Goal: Find specific page/section: Find specific page/section

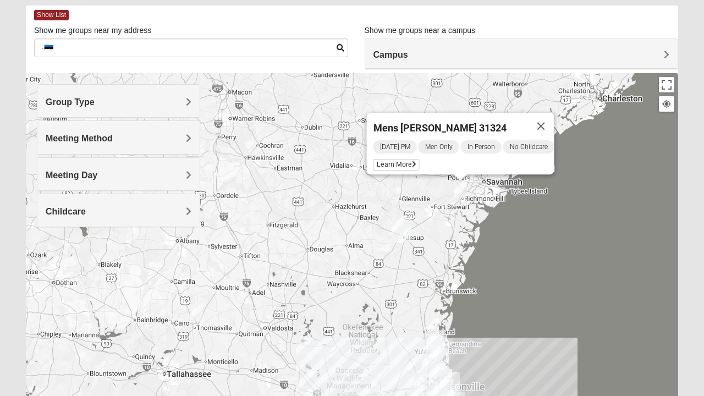
scroll to position [52, 0]
click at [403, 218] on img "Jesup" at bounding box center [401, 229] width 29 height 35
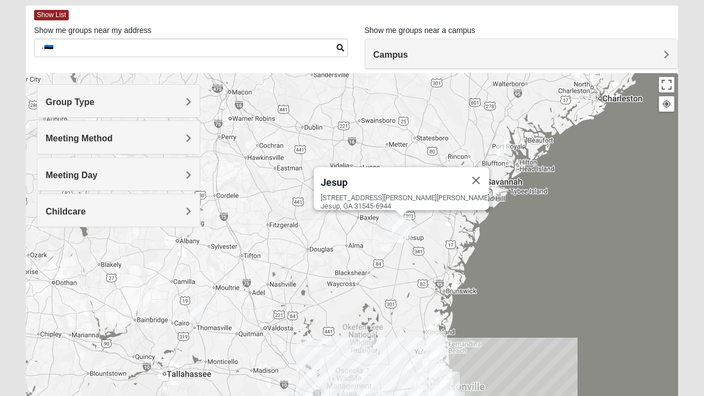
click at [404, 230] on img "Jesup" at bounding box center [401, 229] width 29 height 35
click at [463, 176] on button "Close" at bounding box center [476, 180] width 26 height 26
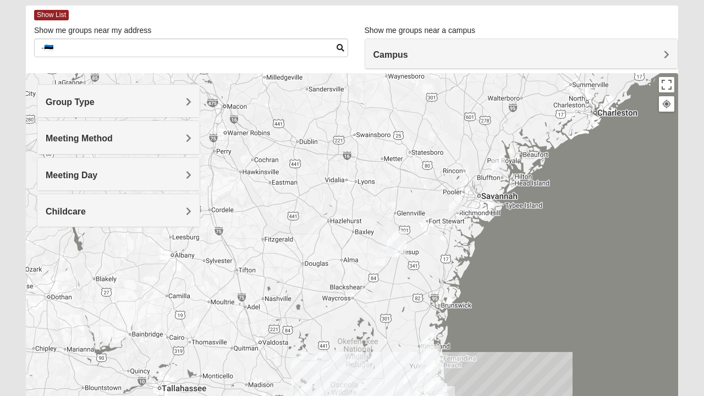
click at [7, 376] on form "Log In Find A Group Error Show List Loading Groups" at bounding box center [352, 257] width 704 height 592
click at [431, 362] on img "Wildlight" at bounding box center [431, 358] width 29 height 35
click at [427, 306] on span "Wildlight" at bounding box center [421, 312] width 40 height 12
click at [401, 332] on div "[STREET_ADDRESS][PERSON_NAME]" at bounding box center [434, 331] width 67 height 17
click at [416, 306] on span "Wildlight" at bounding box center [421, 312] width 40 height 12
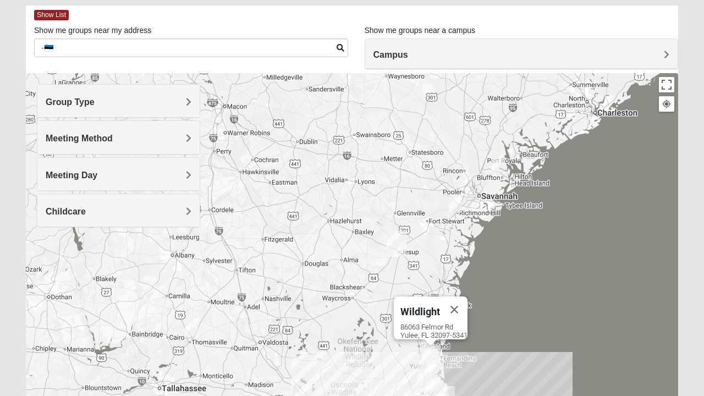
click at [465, 305] on button "Close" at bounding box center [454, 310] width 26 height 26
click at [196, 331] on img "Mixed Crutchfield 31757" at bounding box center [192, 327] width 22 height 27
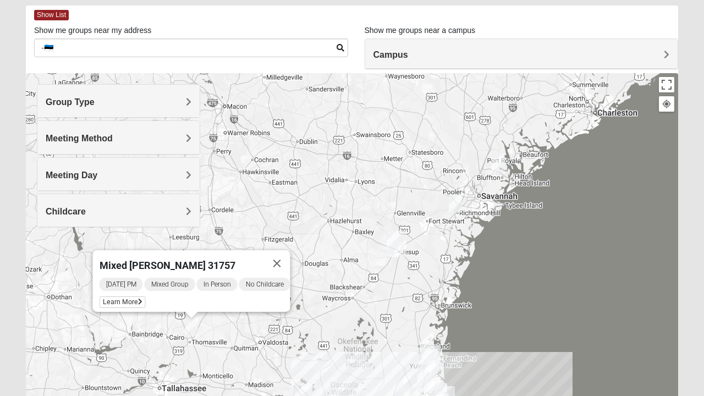
click at [127, 300] on span "Learn More" at bounding box center [123, 303] width 46 height 12
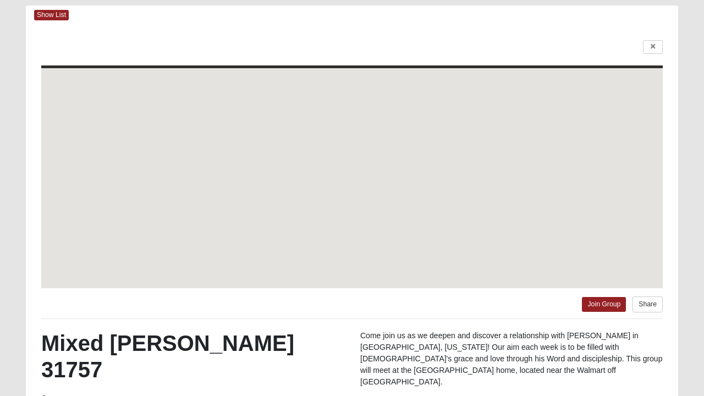
click at [122, 306] on div "Join Group Share" at bounding box center [352, 301] width 622 height 26
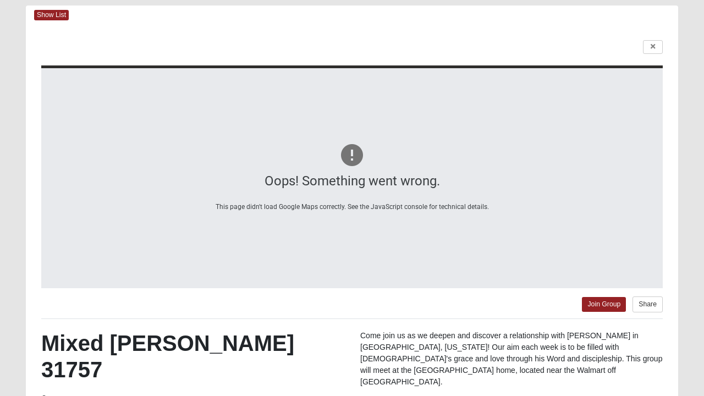
click at [356, 170] on div "Oops! Something went wrong. This page didn't load Google Maps correctly. See th…" at bounding box center [352, 178] width 622 height 220
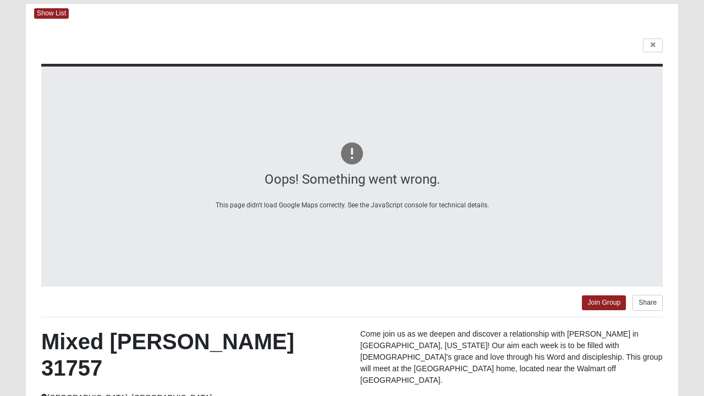
click at [698, 177] on form "Log In Find A Group Error Show List Loading Groups" at bounding box center [352, 263] width 704 height 606
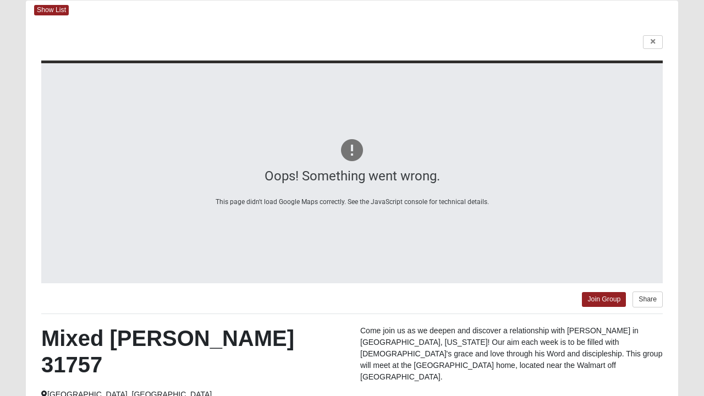
scroll to position [56, 0]
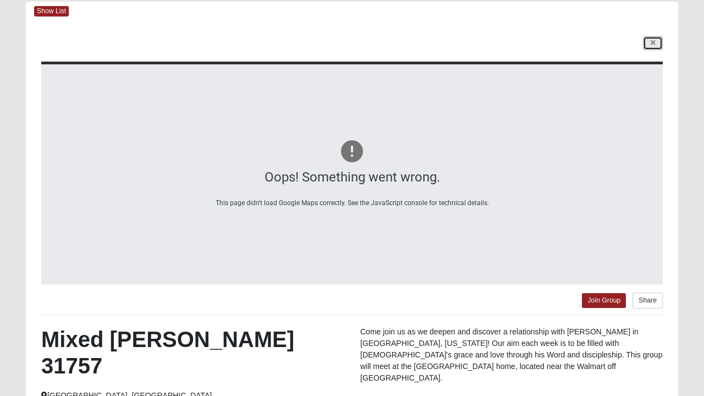
click at [657, 47] on link at bounding box center [653, 43] width 20 height 14
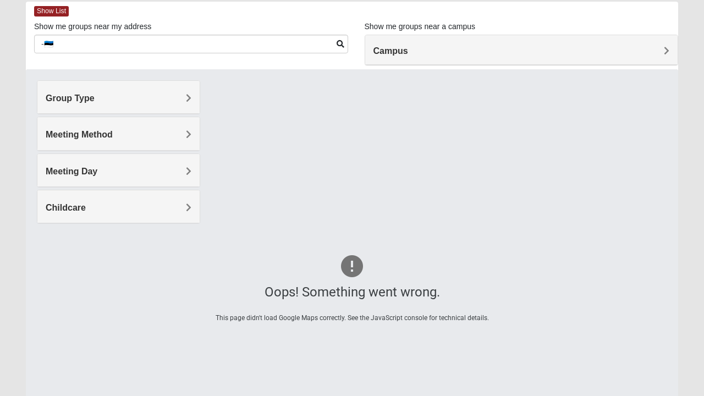
click at [653, 55] on h4 "Campus" at bounding box center [522, 51] width 297 height 10
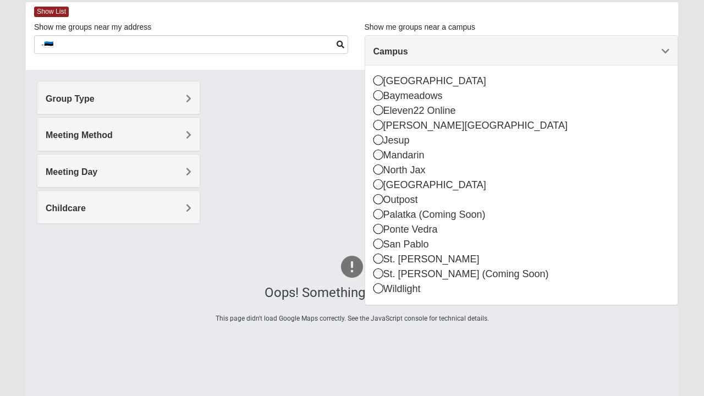
scroll to position [53, 0]
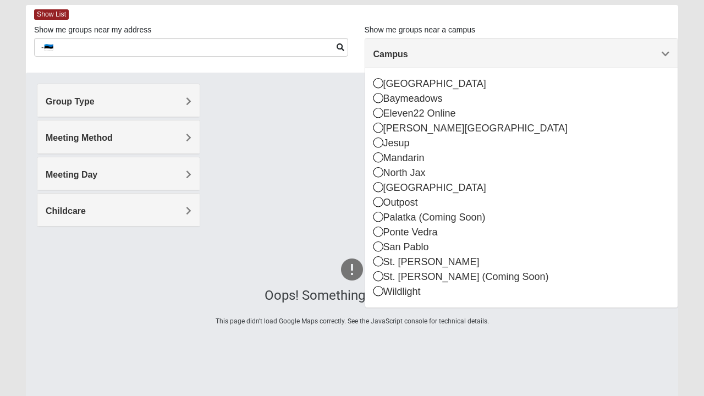
click at [700, 196] on form "Log In Find A Group Error Show List Loading Groups" at bounding box center [352, 257] width 704 height 592
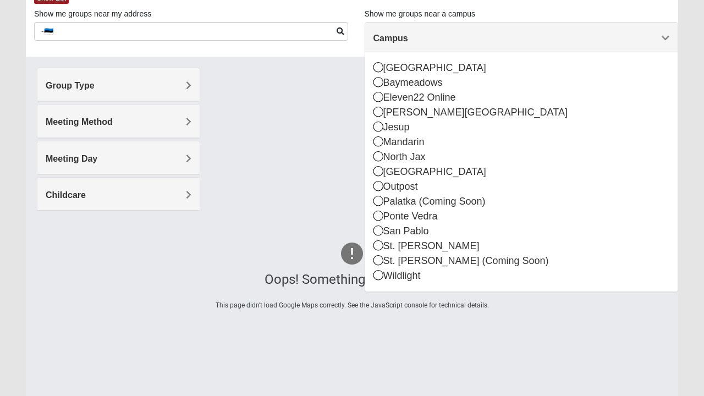
scroll to position [68, 0]
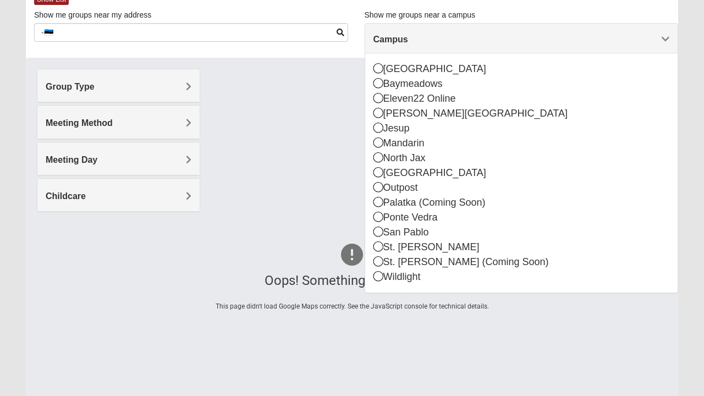
click at [659, 53] on div "[GEOGRAPHIC_DATA] [GEOGRAPHIC_DATA] Eleven22 Online [PERSON_NAME][GEOGRAPHIC_DA…" at bounding box center [521, 172] width 313 height 239
click at [660, 41] on h4 "Campus" at bounding box center [522, 39] width 297 height 10
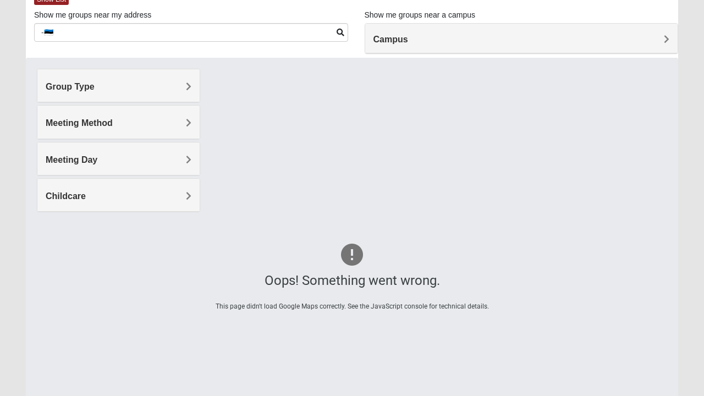
click at [671, 46] on div "Campus" at bounding box center [521, 39] width 313 height 30
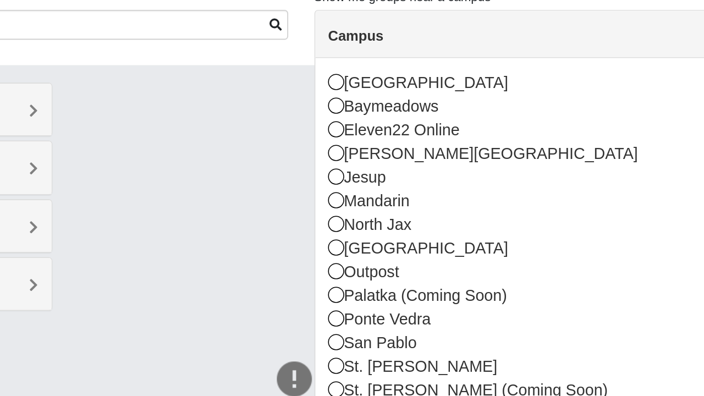
scroll to position [0, 0]
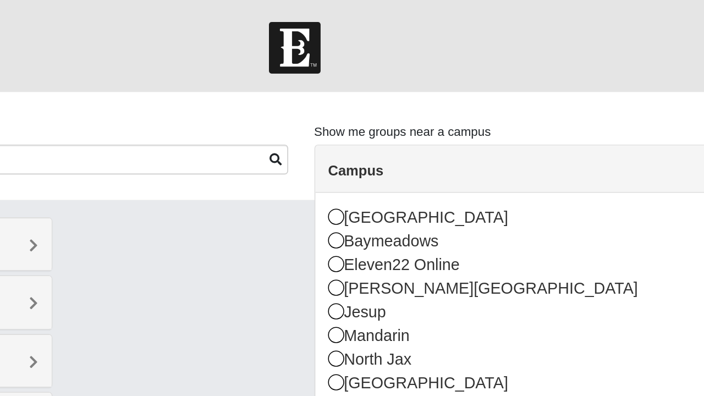
click at [337, 99] on span at bounding box center [341, 100] width 8 height 8
click at [609, 185] on div "[PERSON_NAME][GEOGRAPHIC_DATA]" at bounding box center [522, 181] width 297 height 15
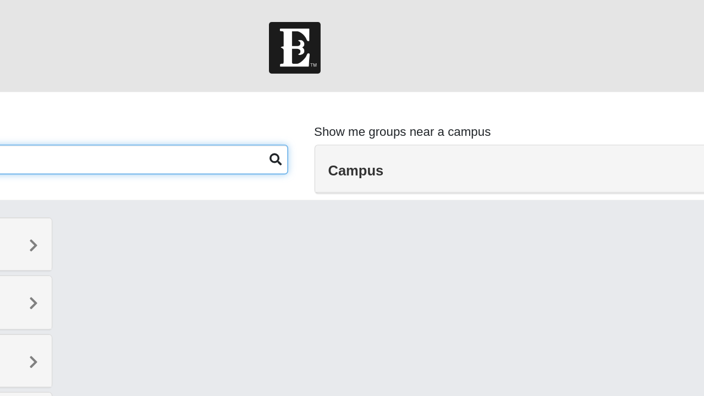
click at [332, 104] on input "-🇪🇪" at bounding box center [191, 100] width 314 height 19
